Goal: Find specific page/section: Find specific page/section

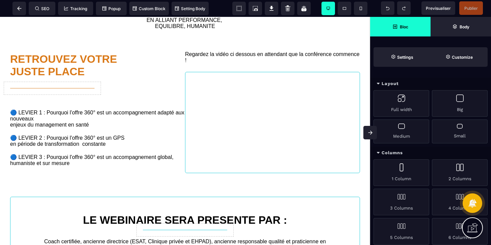
scroll to position [58, 0]
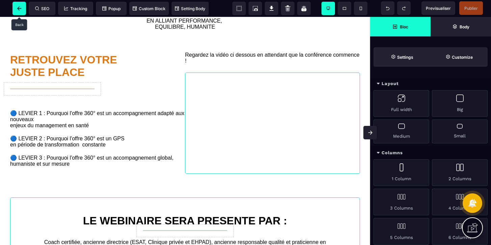
click at [18, 5] on span at bounding box center [19, 9] width 14 height 14
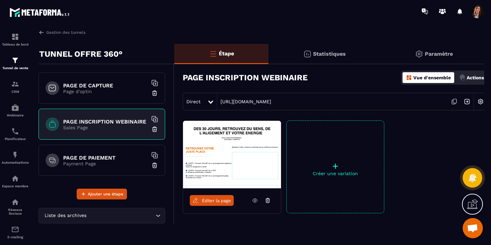
click at [97, 163] on p "Payment Page" at bounding box center [105, 163] width 84 height 5
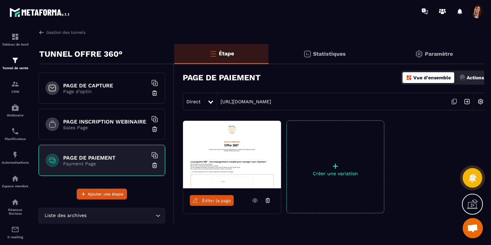
click at [214, 203] on link "Éditer la page" at bounding box center [212, 200] width 44 height 11
